Goal: Use online tool/utility: Utilize a website feature to perform a specific function

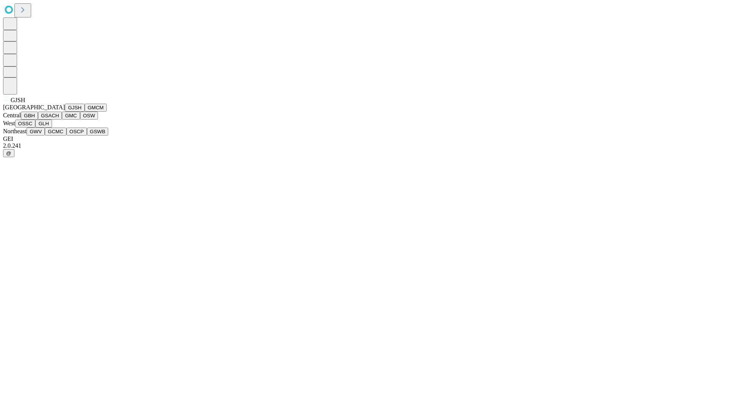
click at [65, 112] on button "GJSH" at bounding box center [75, 108] width 20 height 8
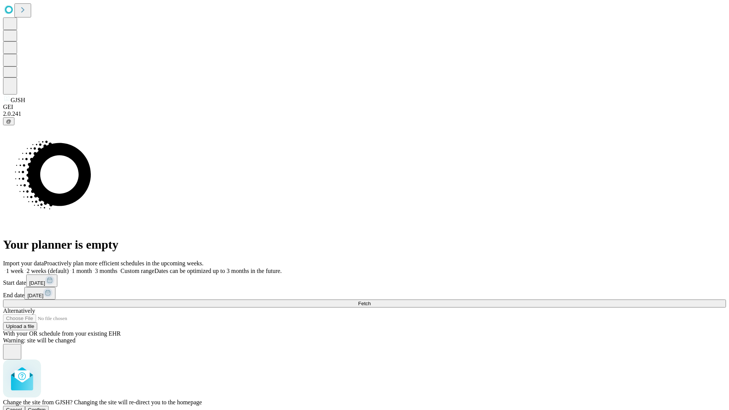
click at [46, 407] on span "Confirm" at bounding box center [37, 410] width 18 height 6
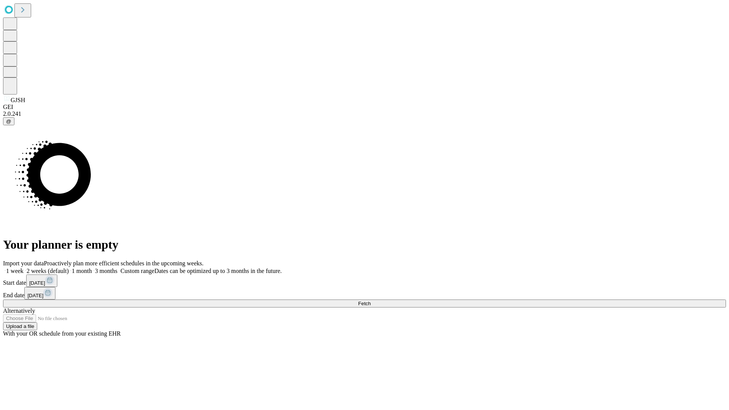
click at [92, 268] on label "1 month" at bounding box center [80, 271] width 23 height 6
click at [371, 301] on span "Fetch" at bounding box center [364, 304] width 13 height 6
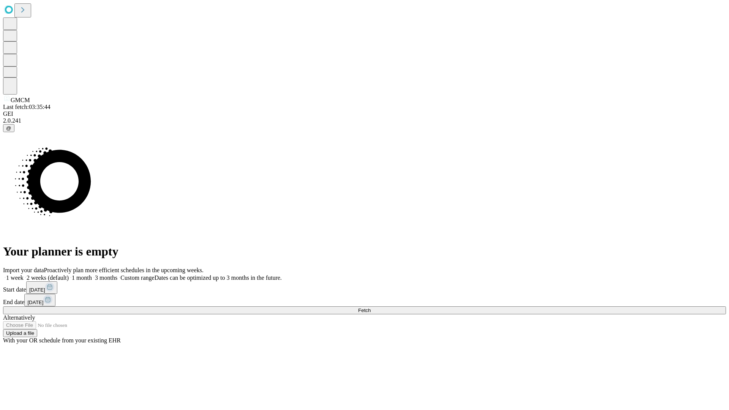
click at [92, 275] on label "1 month" at bounding box center [80, 278] width 23 height 6
click at [371, 308] on span "Fetch" at bounding box center [364, 311] width 13 height 6
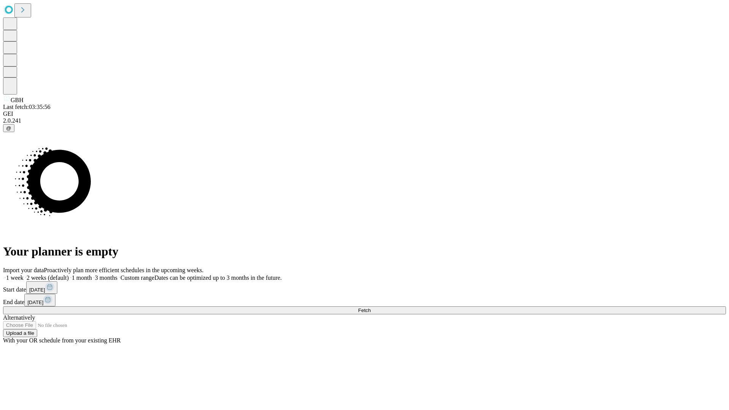
click at [92, 275] on label "1 month" at bounding box center [80, 278] width 23 height 6
click at [371, 308] on span "Fetch" at bounding box center [364, 311] width 13 height 6
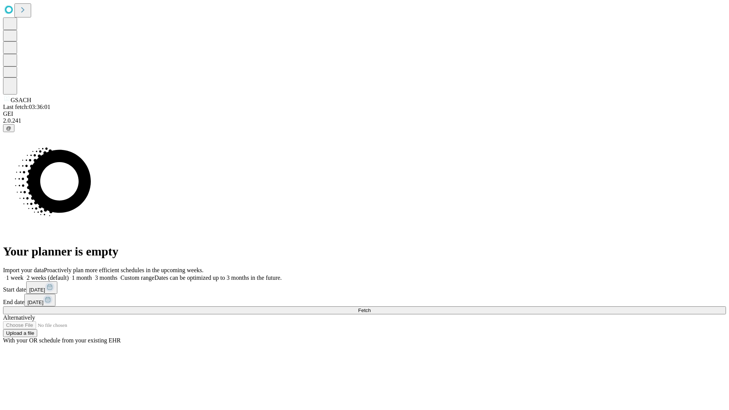
click at [92, 275] on label "1 month" at bounding box center [80, 278] width 23 height 6
click at [371, 308] on span "Fetch" at bounding box center [364, 311] width 13 height 6
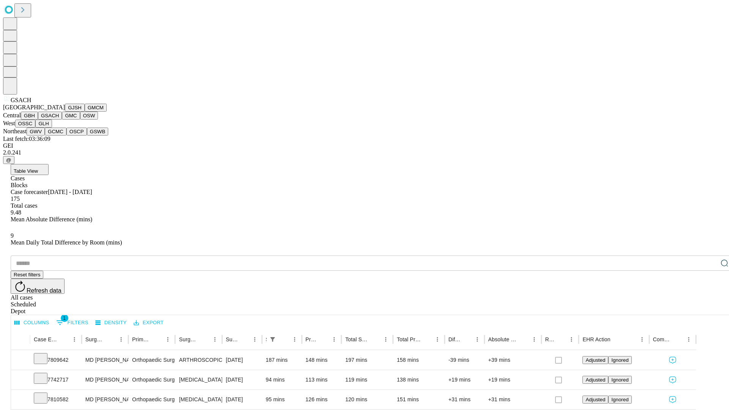
click at [62, 120] on button "GMC" at bounding box center [71, 116] width 18 height 8
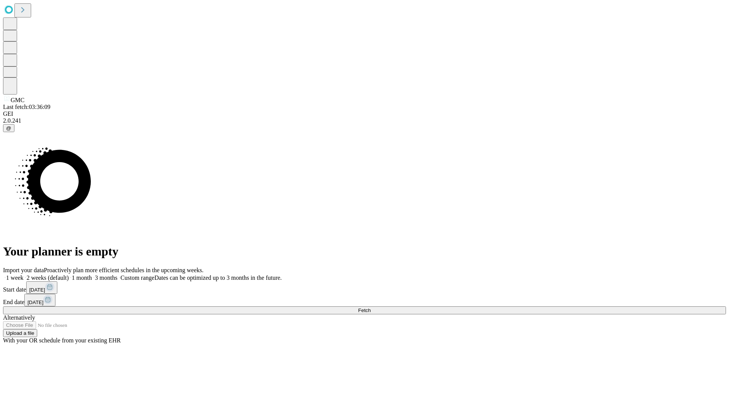
click at [371, 308] on span "Fetch" at bounding box center [364, 311] width 13 height 6
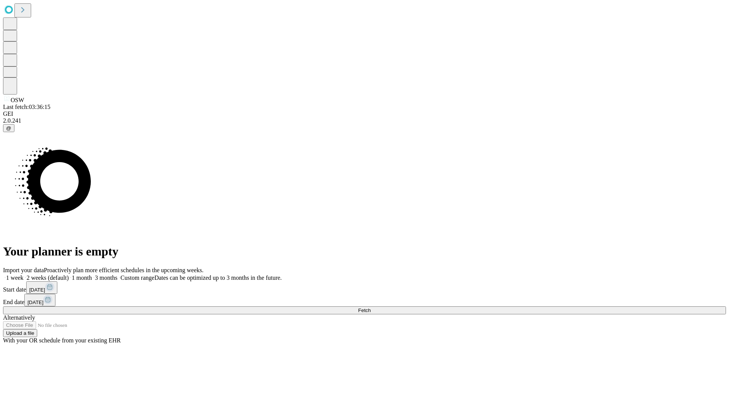
click at [92, 275] on label "1 month" at bounding box center [80, 278] width 23 height 6
click at [371, 308] on span "Fetch" at bounding box center [364, 311] width 13 height 6
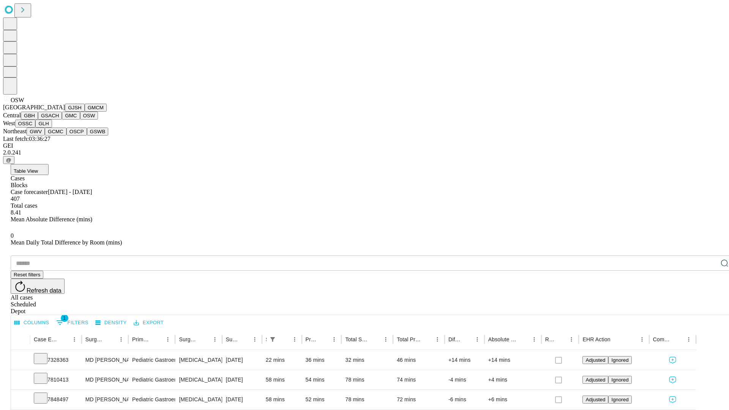
click at [36, 128] on button "OSSC" at bounding box center [25, 124] width 21 height 8
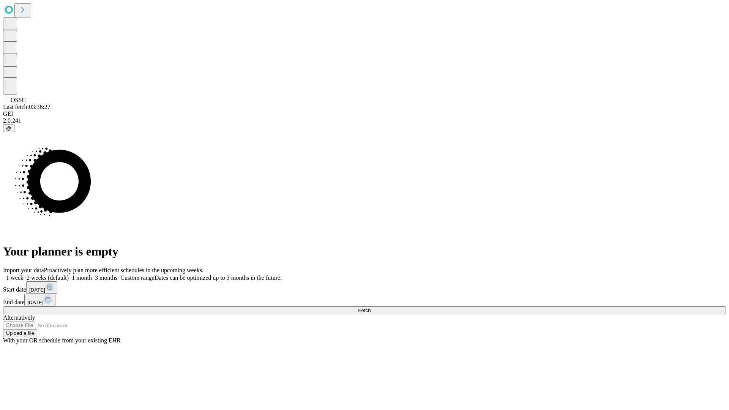
click at [92, 275] on label "1 month" at bounding box center [80, 278] width 23 height 6
click at [371, 308] on span "Fetch" at bounding box center [364, 311] width 13 height 6
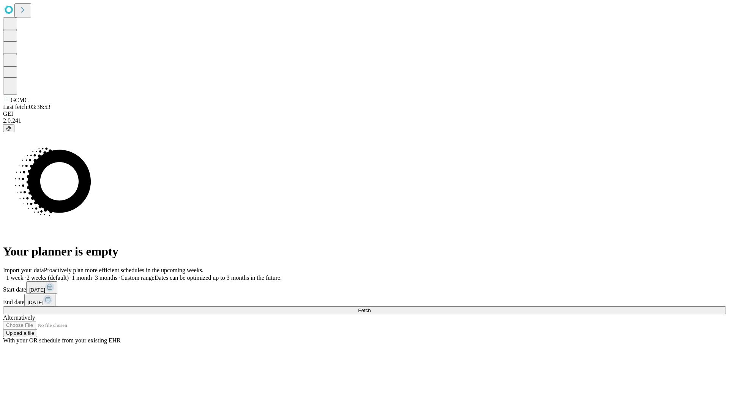
click at [92, 275] on label "1 month" at bounding box center [80, 278] width 23 height 6
click at [371, 308] on span "Fetch" at bounding box center [364, 311] width 13 height 6
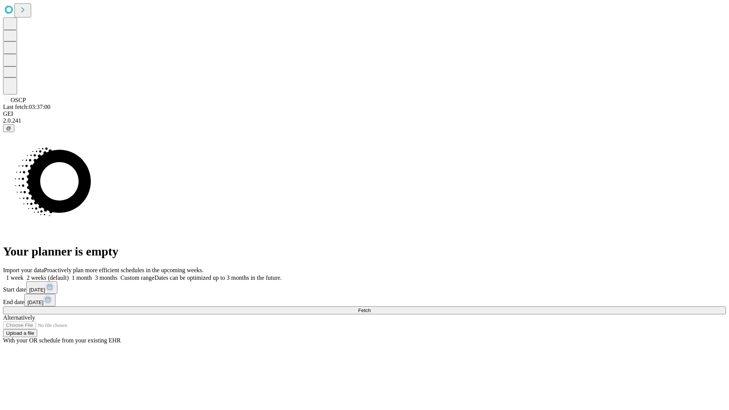
click at [92, 275] on label "1 month" at bounding box center [80, 278] width 23 height 6
click at [371, 308] on span "Fetch" at bounding box center [364, 311] width 13 height 6
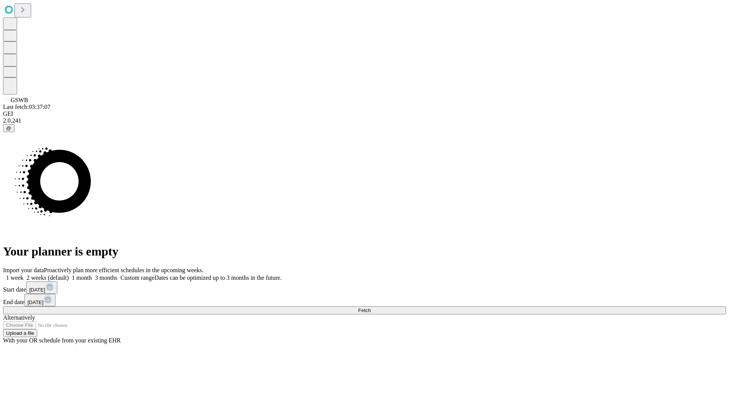
click at [92, 275] on label "1 month" at bounding box center [80, 278] width 23 height 6
click at [371, 308] on span "Fetch" at bounding box center [364, 311] width 13 height 6
